Goal: Task Accomplishment & Management: Manage account settings

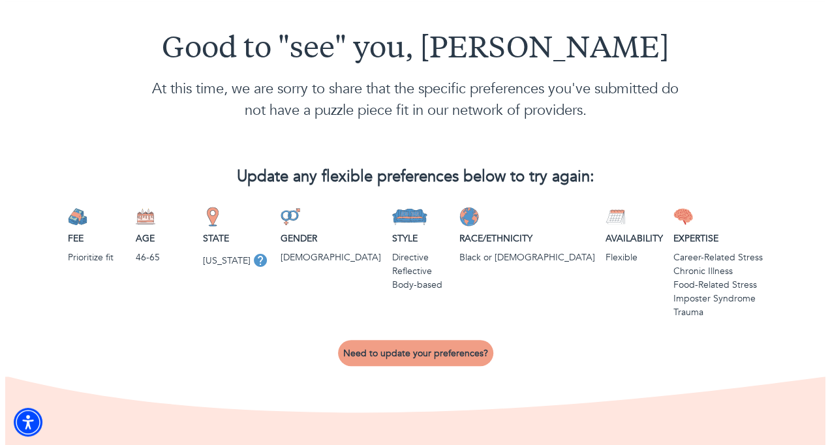
scroll to position [39, 0]
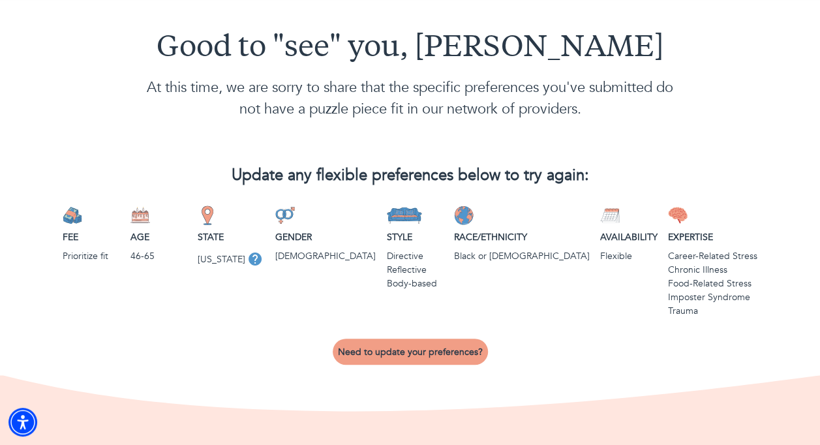
click at [428, 351] on span "Need to update your preferences?" at bounding box center [410, 352] width 145 height 12
select select "3"
select select "2"
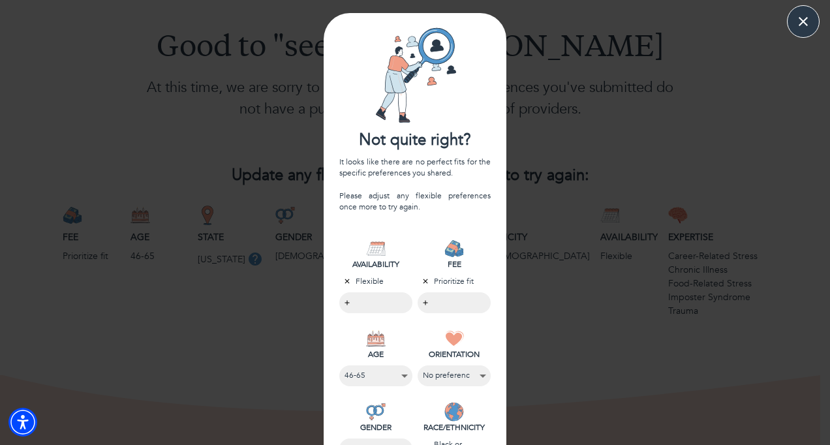
scroll to position [60, 0]
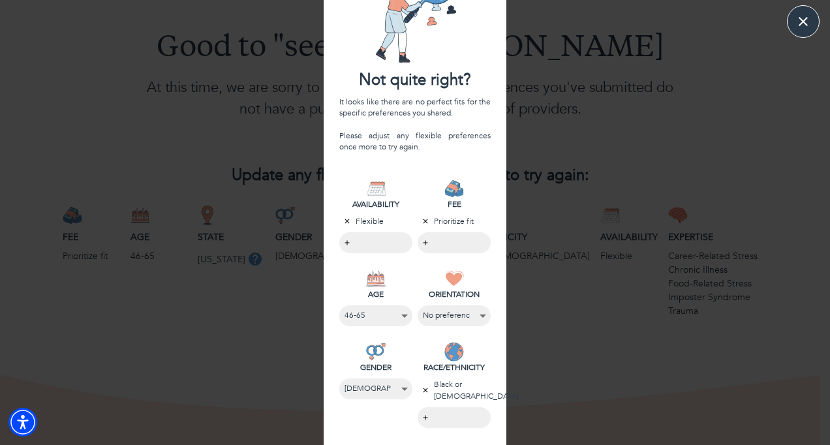
click at [422, 245] on body "Good to "see" you, [PERSON_NAME] At this time, we are sorry to share that the s…" at bounding box center [415, 183] width 830 height 445
click at [435, 244] on li "$130 or less" at bounding box center [452, 243] width 78 height 19
click at [347, 288] on div at bounding box center [415, 222] width 830 height 445
click at [376, 318] on select "No preference [PHONE_NUMBER] 66-85" at bounding box center [375, 316] width 61 height 18
click at [345, 307] on select "No preference [PHONE_NUMBER] 66-85" at bounding box center [375, 316] width 61 height 18
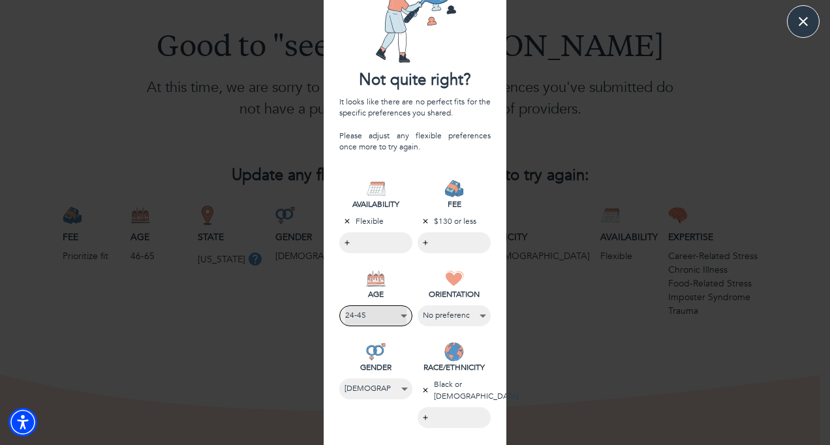
click at [380, 318] on select "No preference [PHONE_NUMBER] 66-85" at bounding box center [375, 316] width 61 height 18
select select "5"
click at [345, 307] on select "No preference [PHONE_NUMBER] 66-85" at bounding box center [375, 316] width 61 height 18
click at [465, 314] on select "[DEMOGRAPHIC_DATA] No preference" at bounding box center [454, 316] width 63 height 18
click at [424, 307] on select "[DEMOGRAPHIC_DATA] No preference" at bounding box center [454, 316] width 61 height 18
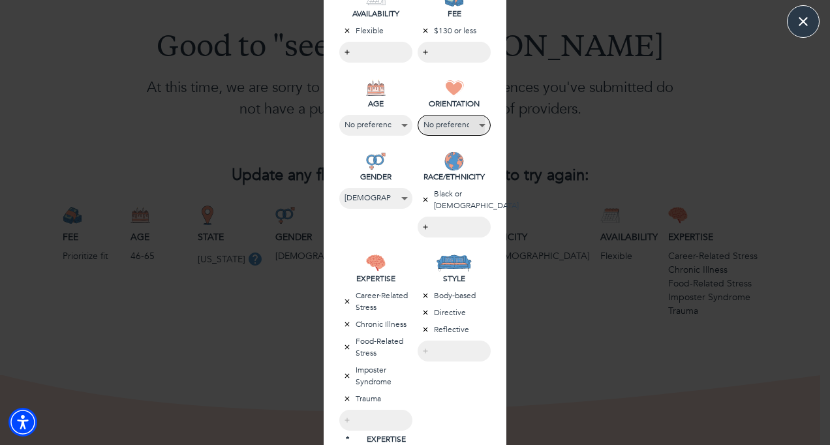
scroll to position [307, 0]
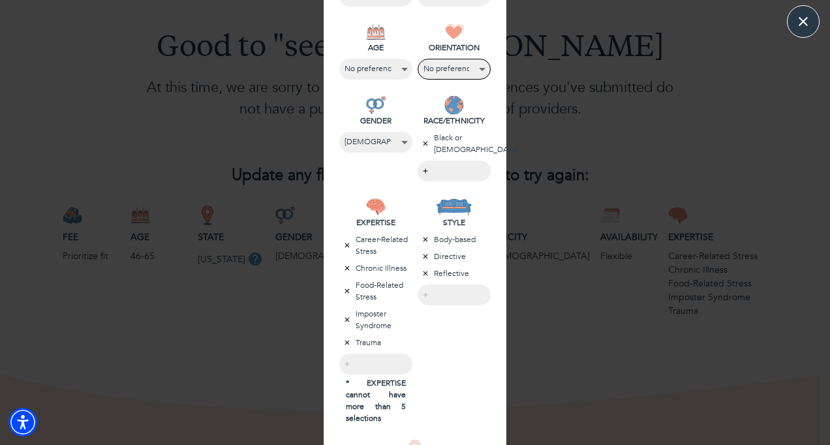
click at [733, 131] on div "Not quite right? It looks like there are no perfect fits for the specific prefe…" at bounding box center [415, 131] width 830 height 851
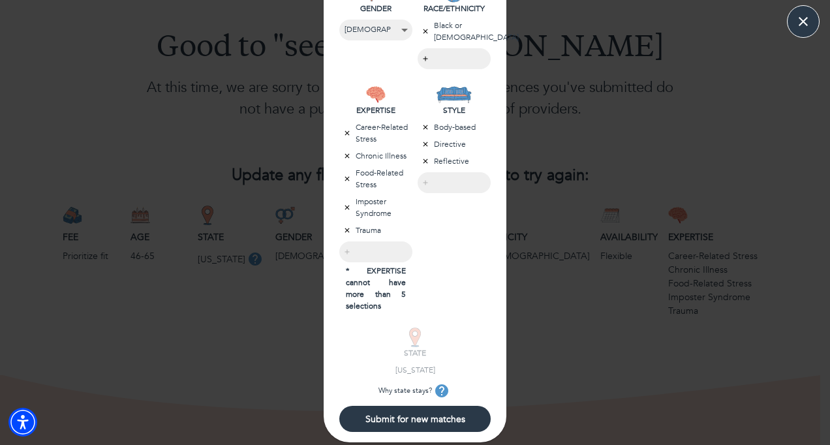
click at [428, 418] on span "Submit for new matches" at bounding box center [415, 419] width 141 height 12
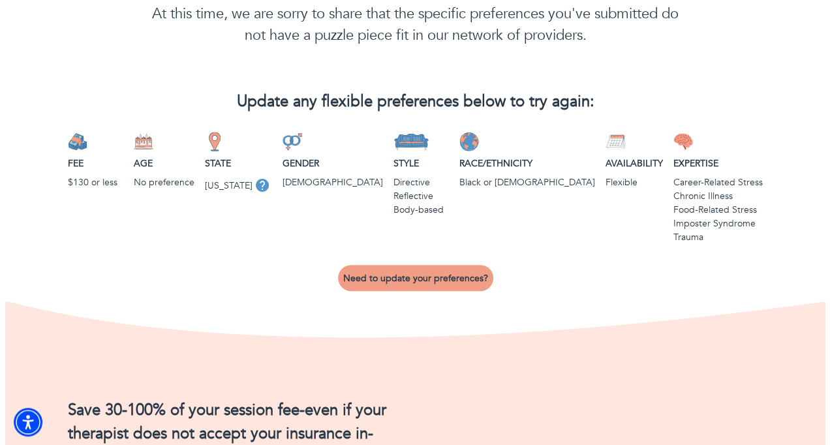
scroll to position [111, 0]
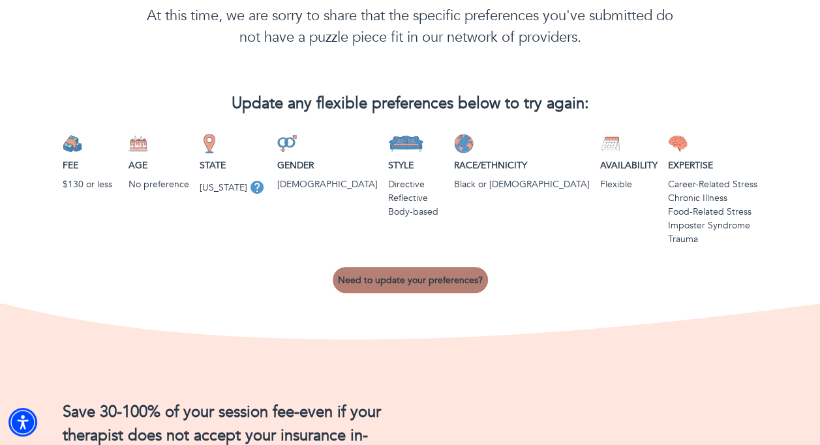
click at [418, 286] on span "Need to update your preferences?" at bounding box center [410, 280] width 145 height 12
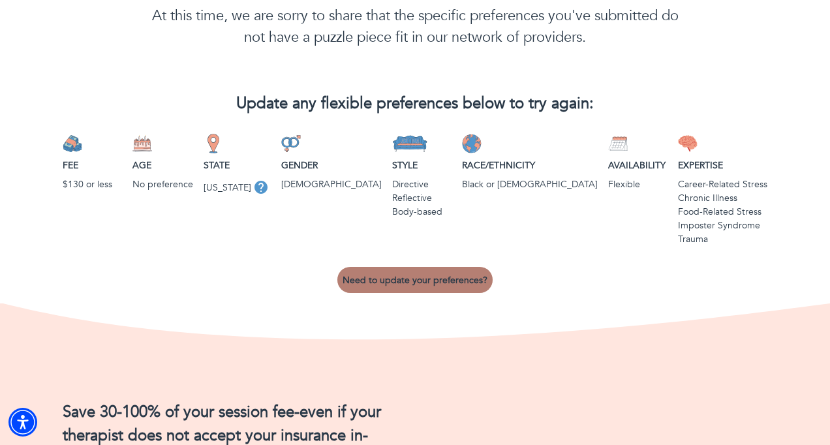
select select "2"
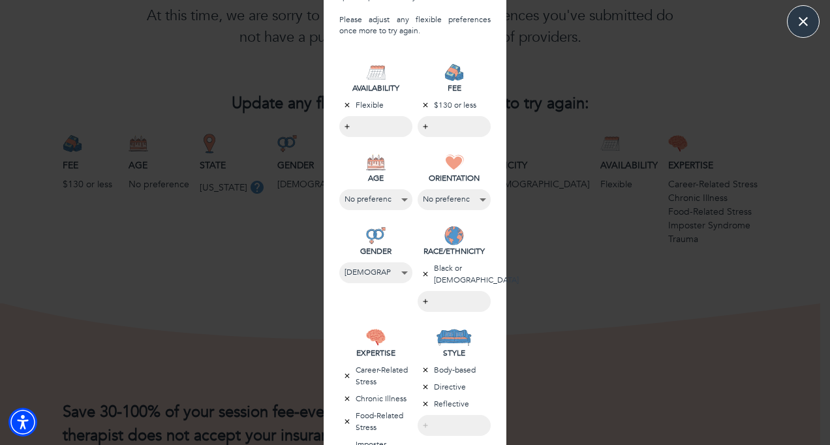
scroll to position [177, 0]
click at [387, 273] on select "No preference [DEMOGRAPHIC_DATA] [DEMOGRAPHIC_DATA] [DEMOGRAPHIC_DATA]" at bounding box center [375, 271] width 61 height 18
click at [345, 262] on select "No preference [DEMOGRAPHIC_DATA] [DEMOGRAPHIC_DATA] [DEMOGRAPHIC_DATA]" at bounding box center [375, 271] width 61 height 18
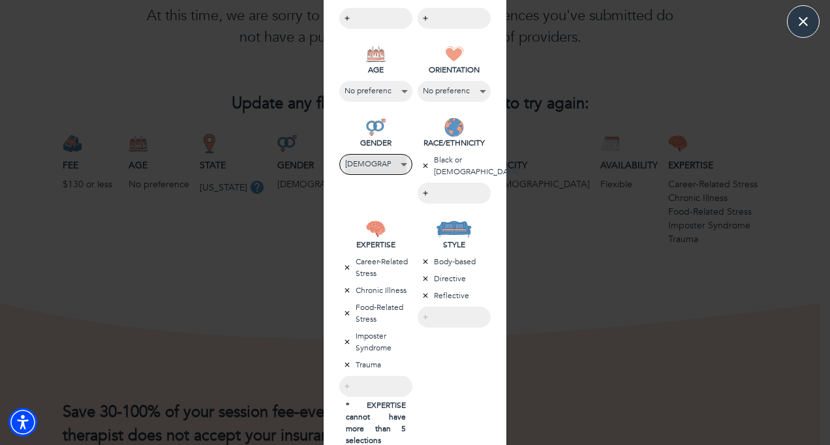
scroll to position [285, 0]
click at [343, 286] on icon "button" at bounding box center [347, 290] width 8 height 8
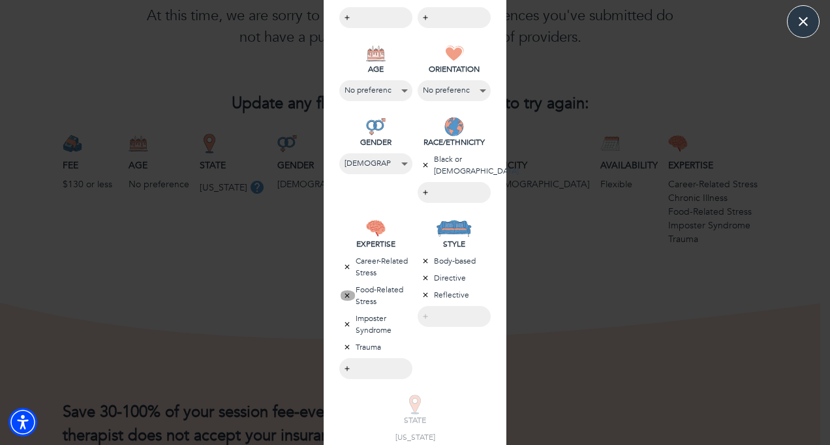
click at [343, 296] on icon "button" at bounding box center [347, 296] width 8 height 8
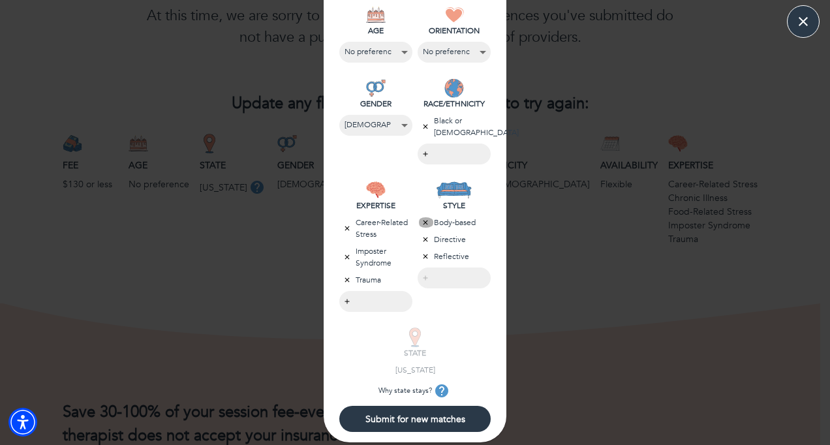
click at [422, 223] on icon "button" at bounding box center [426, 223] width 8 height 8
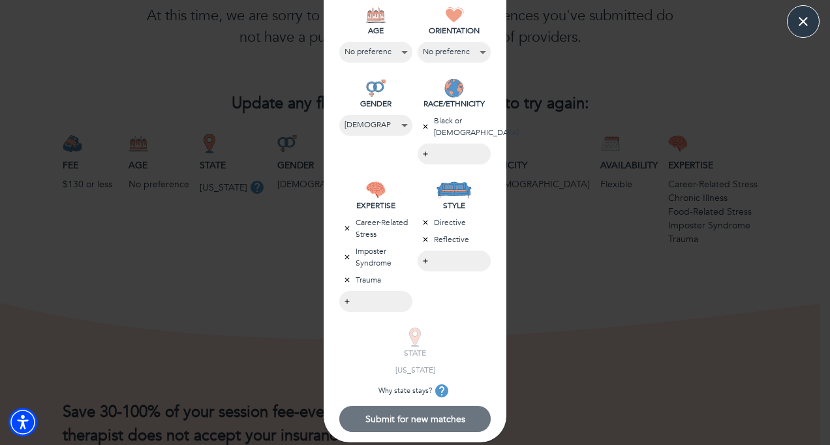
click at [392, 425] on span "Submit for new matches" at bounding box center [415, 419] width 141 height 12
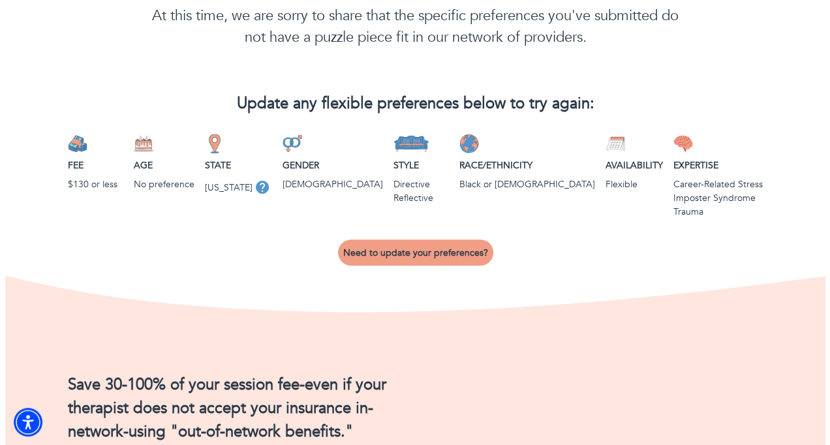
scroll to position [0, 0]
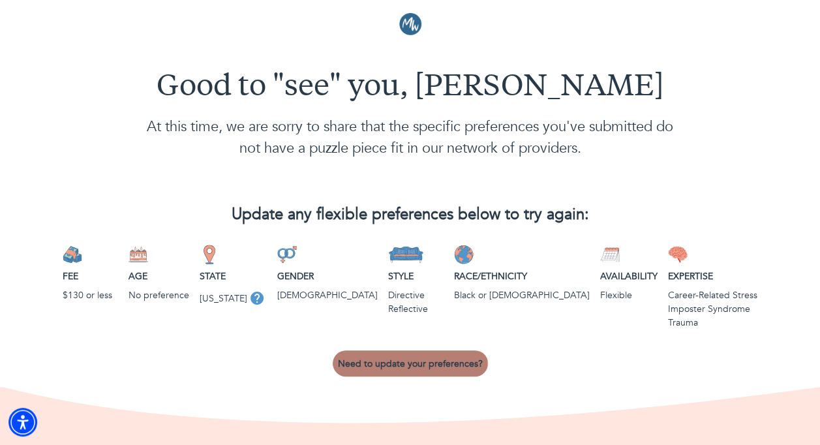
click at [411, 362] on span "Need to update your preferences?" at bounding box center [410, 364] width 145 height 12
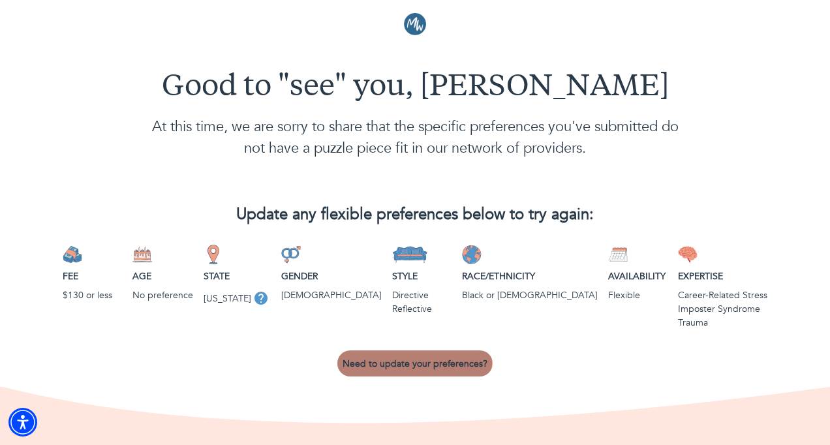
select select "2"
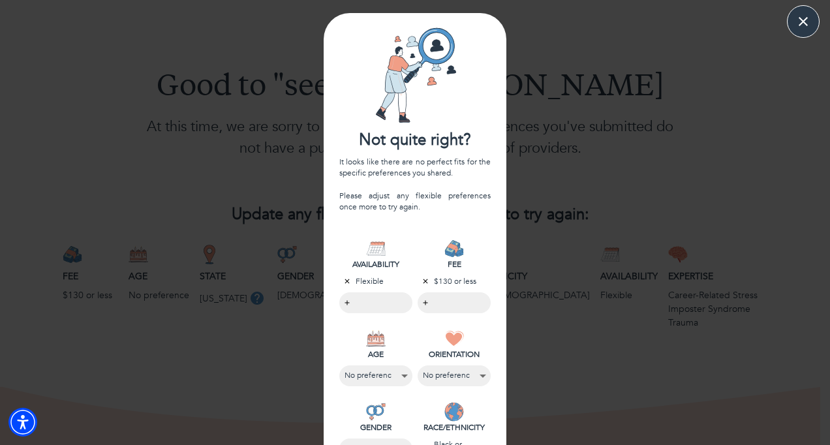
scroll to position [371, 0]
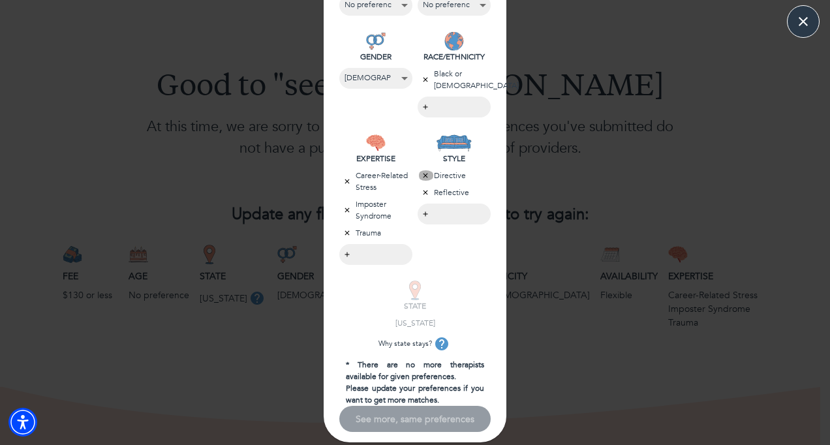
click at [424, 175] on icon "button" at bounding box center [426, 176] width 5 height 5
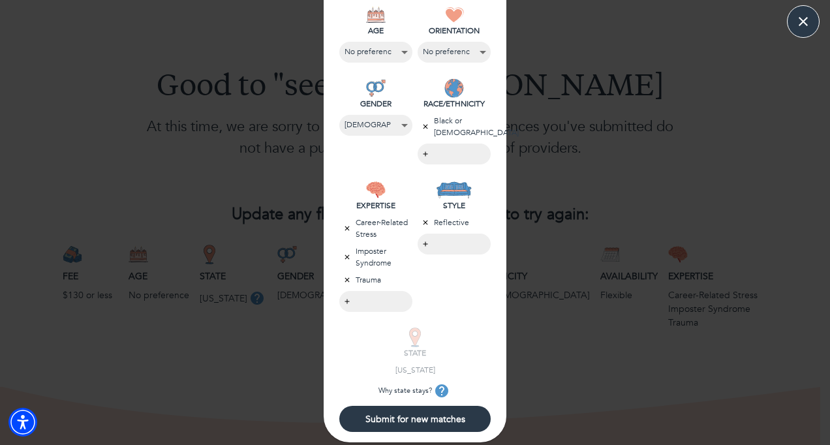
scroll to position [324, 0]
click at [422, 221] on icon "button" at bounding box center [426, 223] width 8 height 8
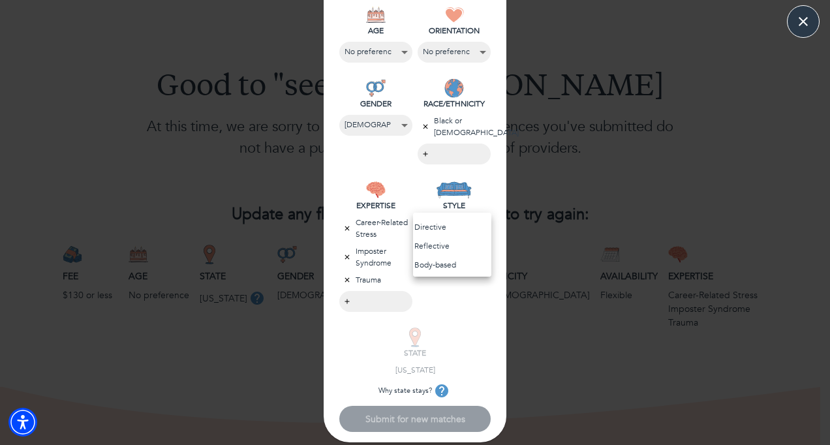
click at [421, 227] on body "Good to "see" you, [PERSON_NAME] At this time, we are sorry to share that the s…" at bounding box center [415, 222] width 830 height 445
click at [433, 241] on li "Reflective" at bounding box center [452, 246] width 78 height 19
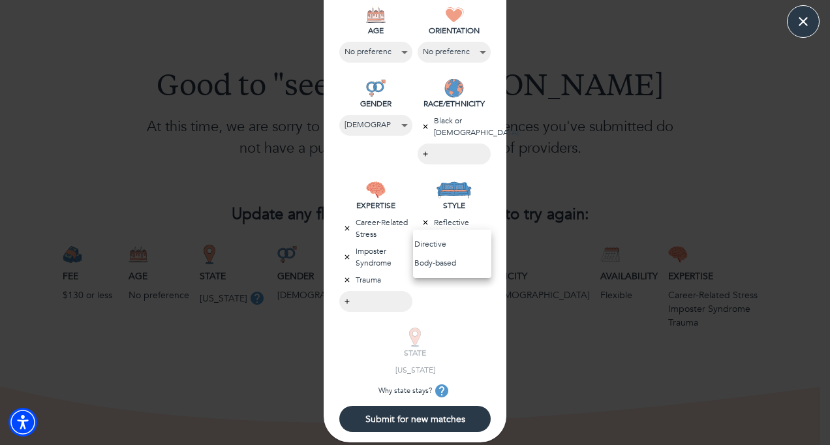
click at [341, 254] on div at bounding box center [415, 222] width 830 height 445
click at [343, 224] on icon "button" at bounding box center [347, 228] width 8 height 8
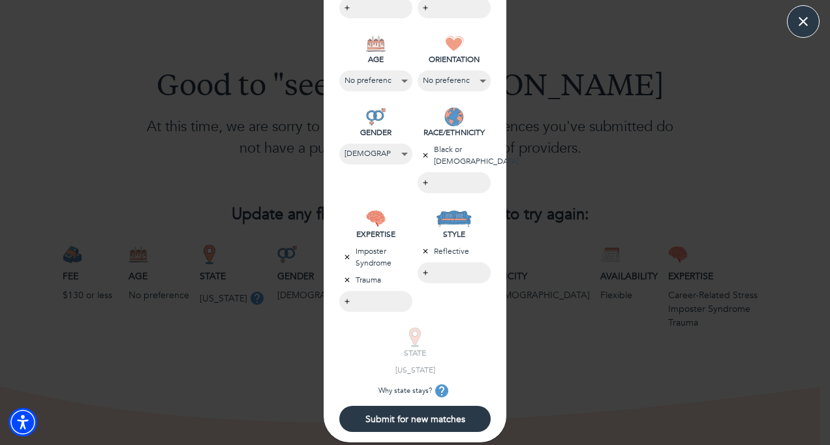
scroll to position [295, 0]
click at [346, 257] on icon "button" at bounding box center [347, 257] width 8 height 8
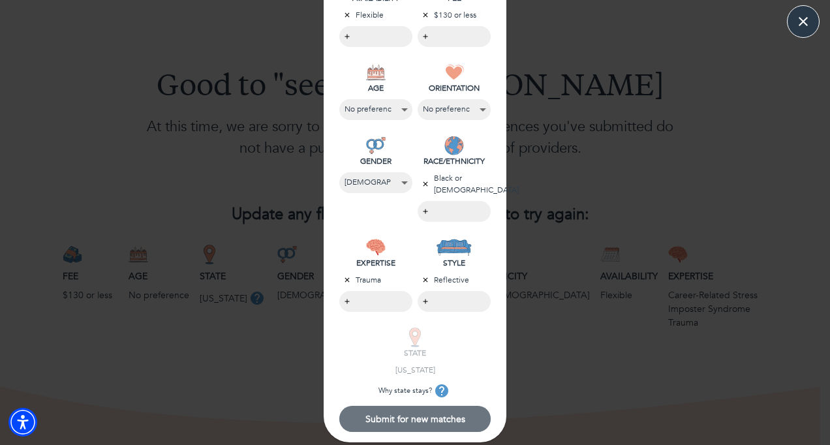
click at [413, 411] on button "Submit for new matches" at bounding box center [414, 419] width 151 height 26
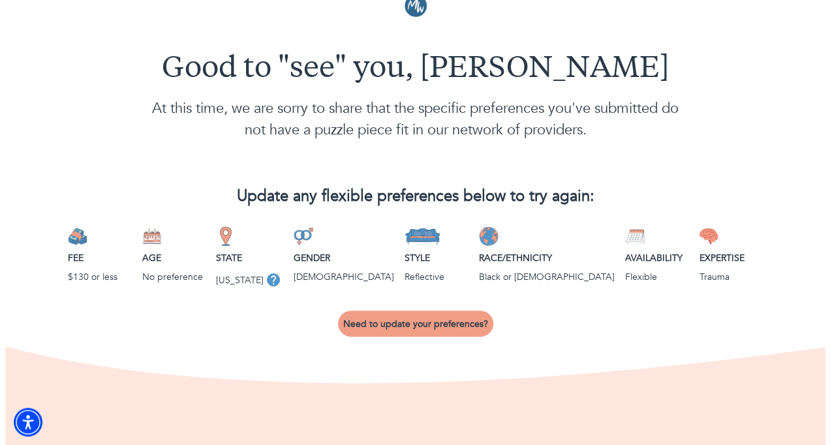
scroll to position [0, 0]
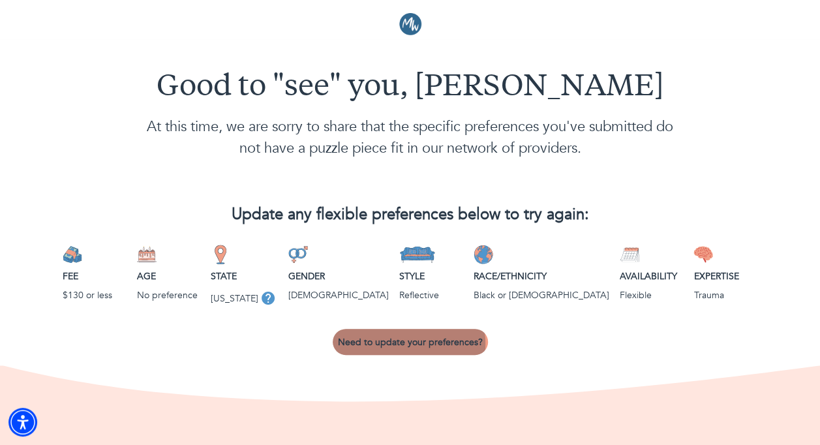
click at [393, 344] on span "Need to update your preferences?" at bounding box center [410, 342] width 145 height 12
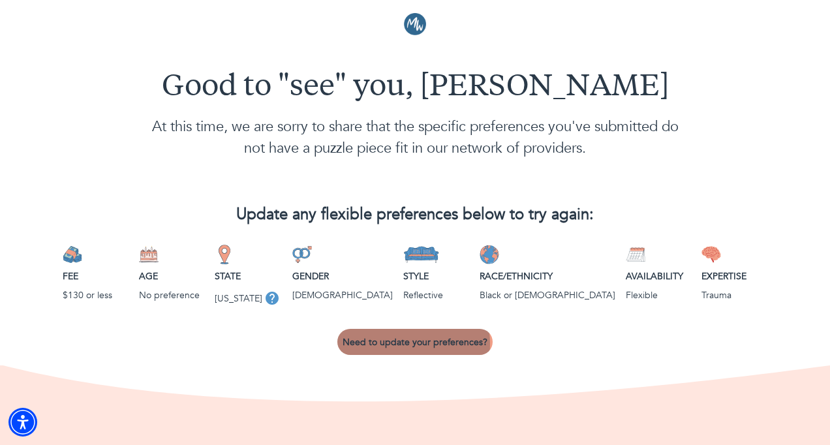
select select "2"
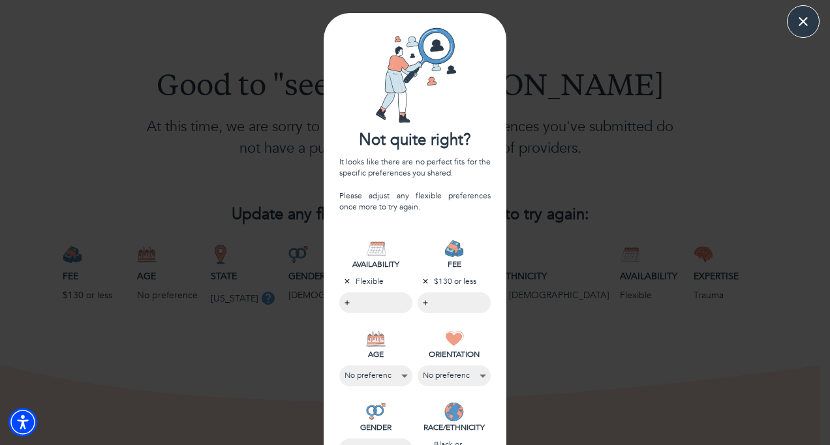
click at [420, 300] on body "Good to "see" you, [PERSON_NAME] At this time, we are sorry to share that the s…" at bounding box center [415, 222] width 830 height 445
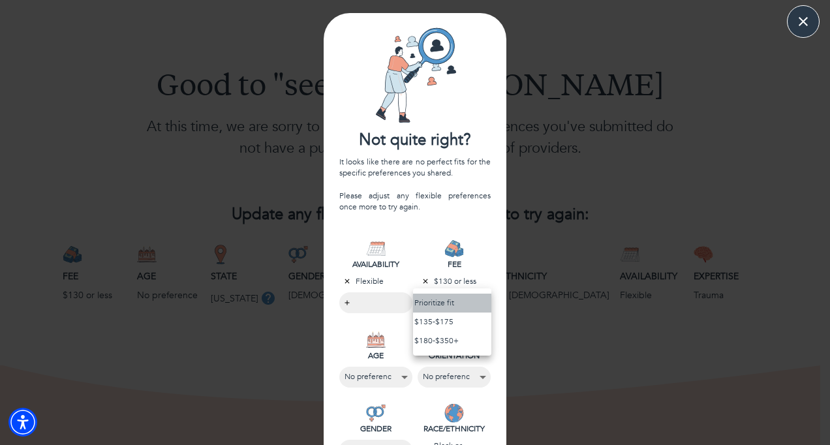
click at [446, 296] on li "Prioritize fit" at bounding box center [452, 303] width 78 height 19
click at [335, 300] on div at bounding box center [415, 222] width 830 height 445
click at [341, 301] on body "Good to "see" you, [PERSON_NAME] At this time, we are sorry to share that the s…" at bounding box center [415, 222] width 830 height 445
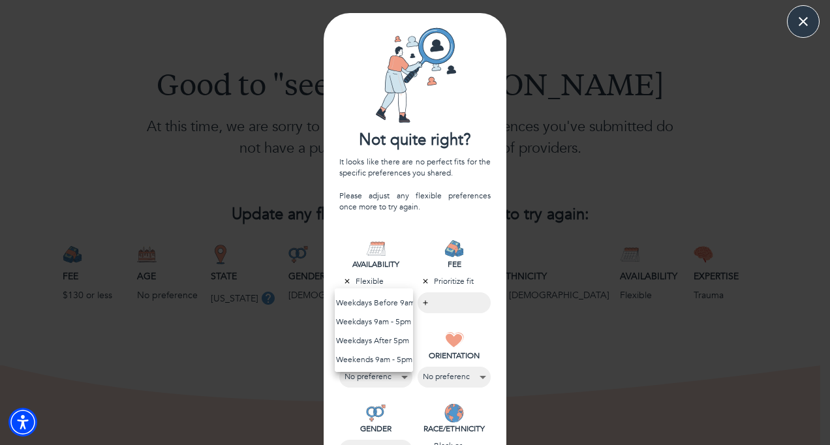
click at [381, 343] on li "Weekdays After 5pm" at bounding box center [374, 340] width 78 height 19
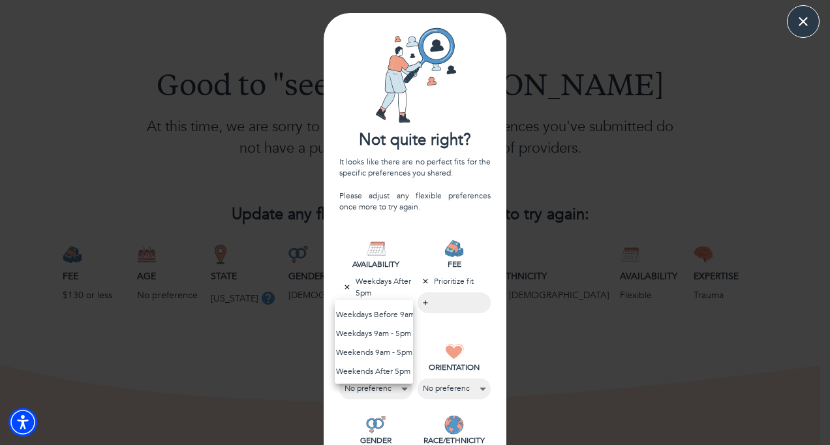
click at [521, 313] on div at bounding box center [415, 222] width 830 height 445
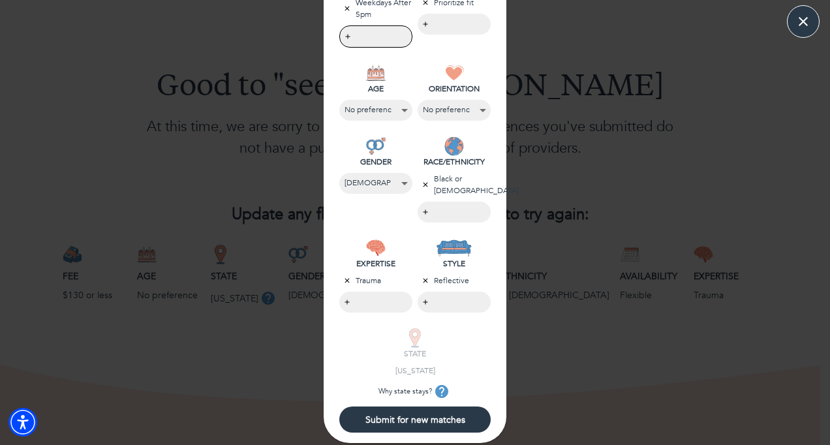
click at [423, 425] on button "Submit for new matches" at bounding box center [414, 420] width 151 height 26
